Goal: Find specific page/section: Find specific page/section

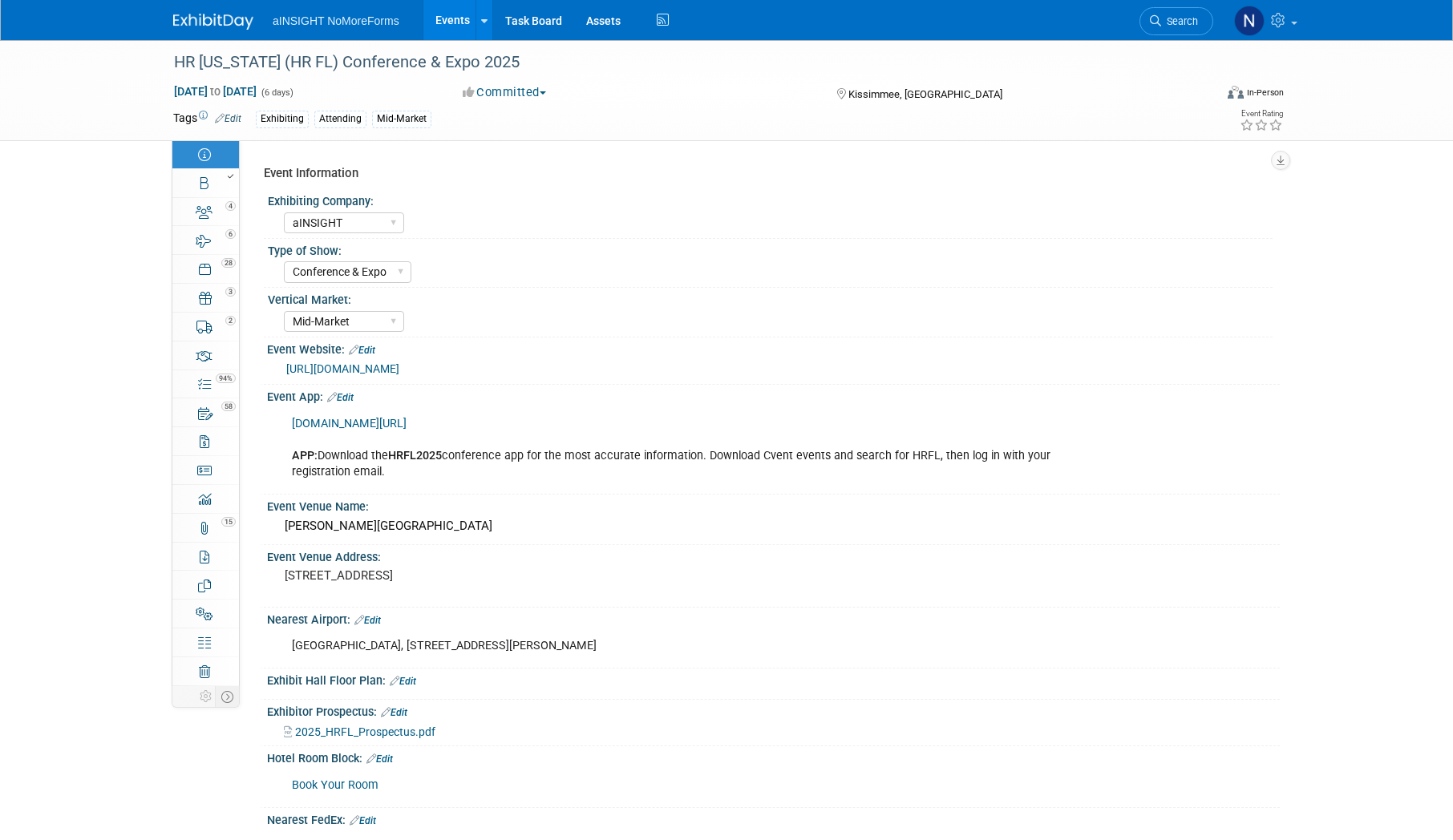
select select "aINSIGHT"
select select "Conference & Expo"
select select "Mid-Market"
select select "Full Access"
select select "Yes"
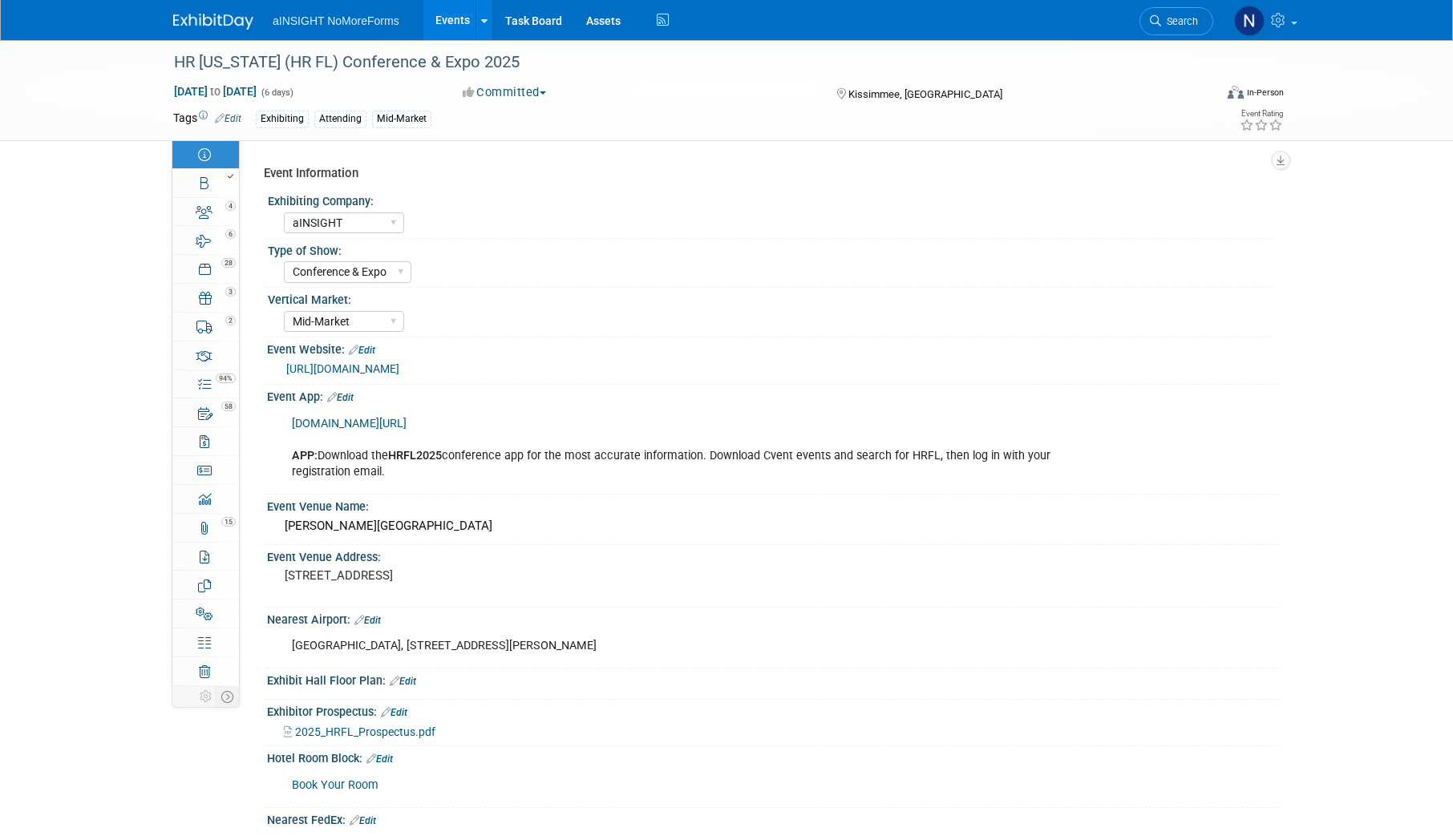
select select "No"
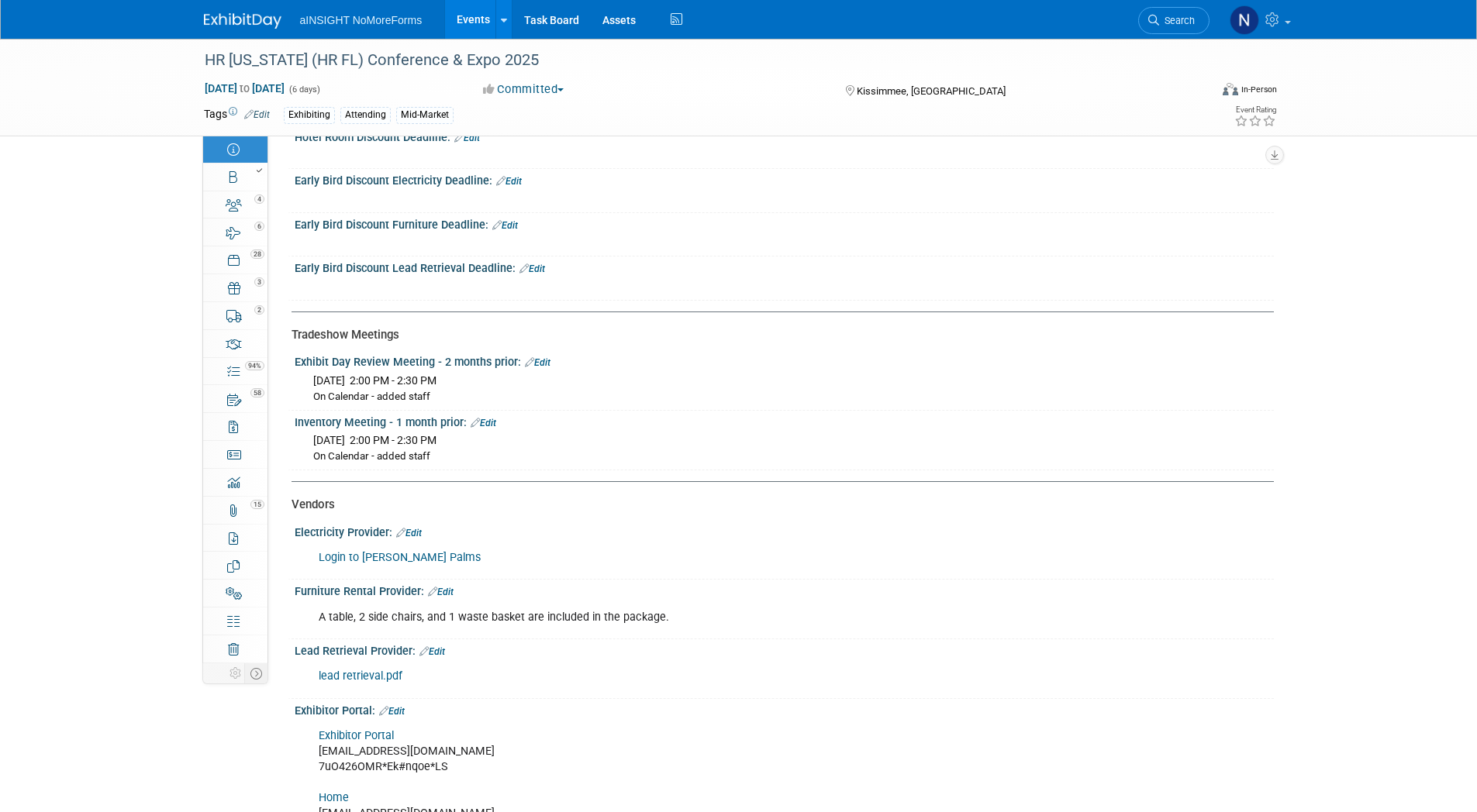
click at [463, 15] on link "Events" at bounding box center [474, 19] width 57 height 39
